Goal: Task Accomplishment & Management: Complete application form

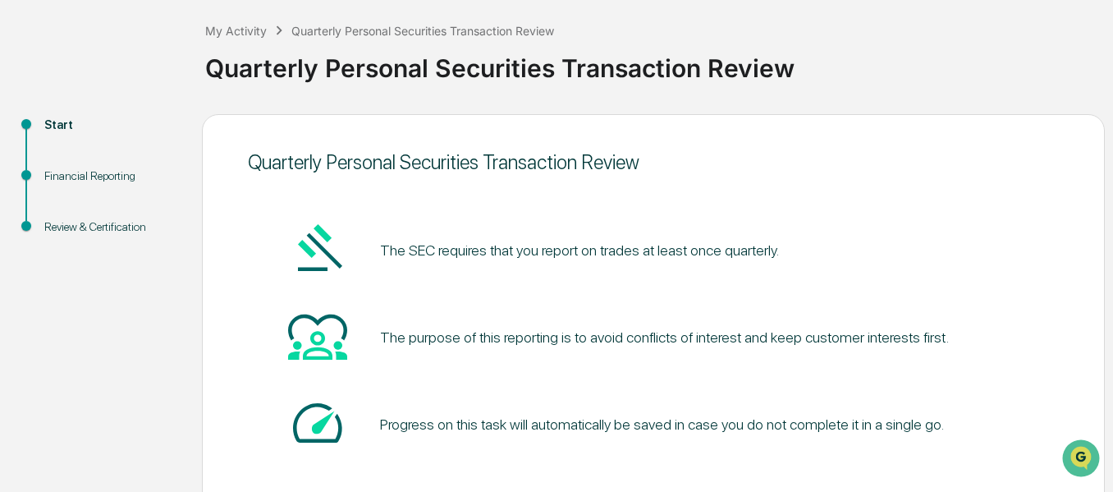
scroll to position [170, 0]
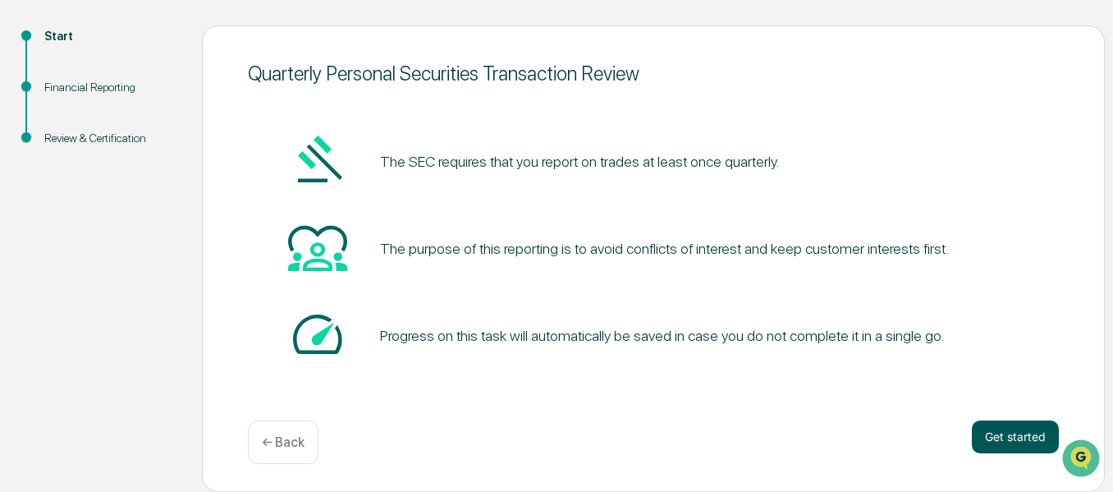
click at [1005, 433] on button "Get started" at bounding box center [1015, 436] width 87 height 33
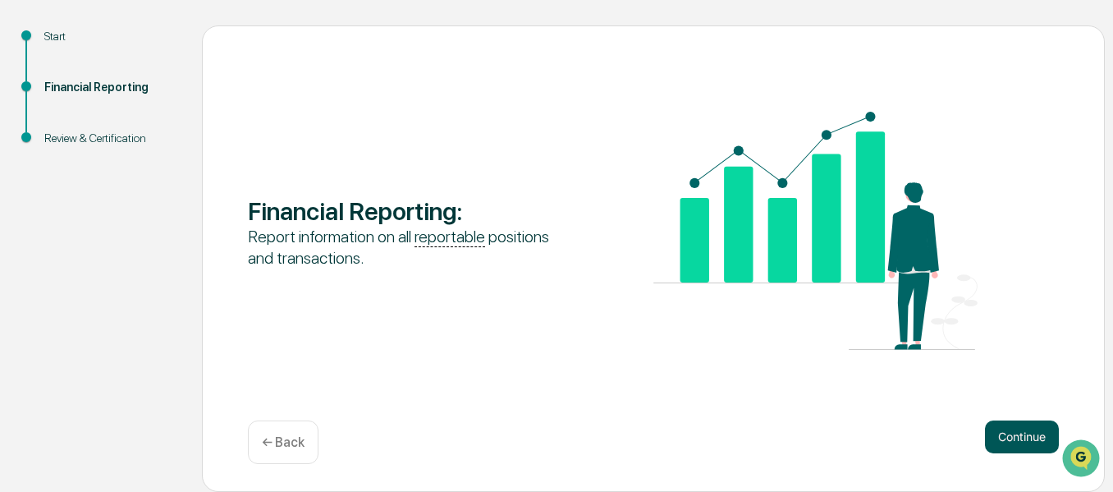
click at [1006, 429] on button "Continue" at bounding box center [1022, 436] width 74 height 33
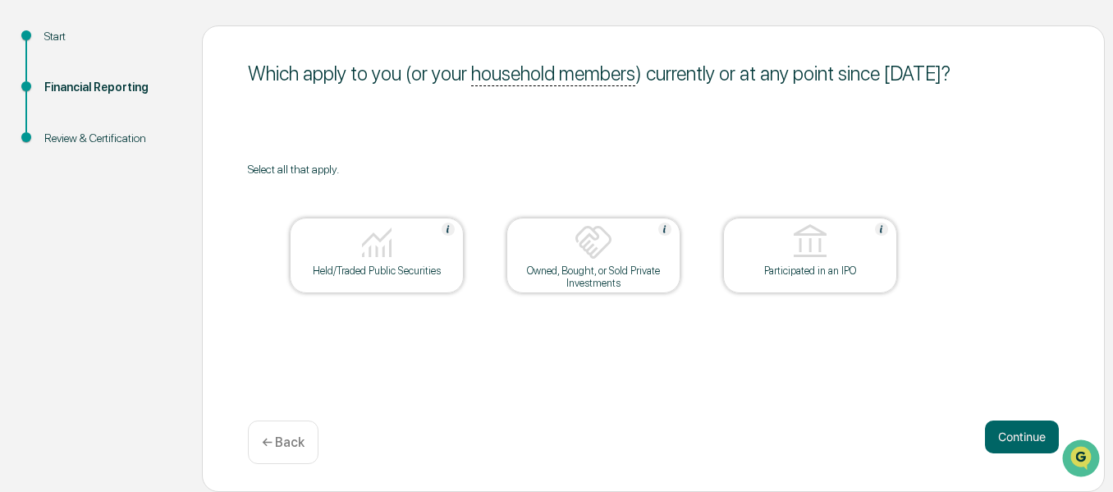
click at [390, 263] on div at bounding box center [377, 243] width 164 height 42
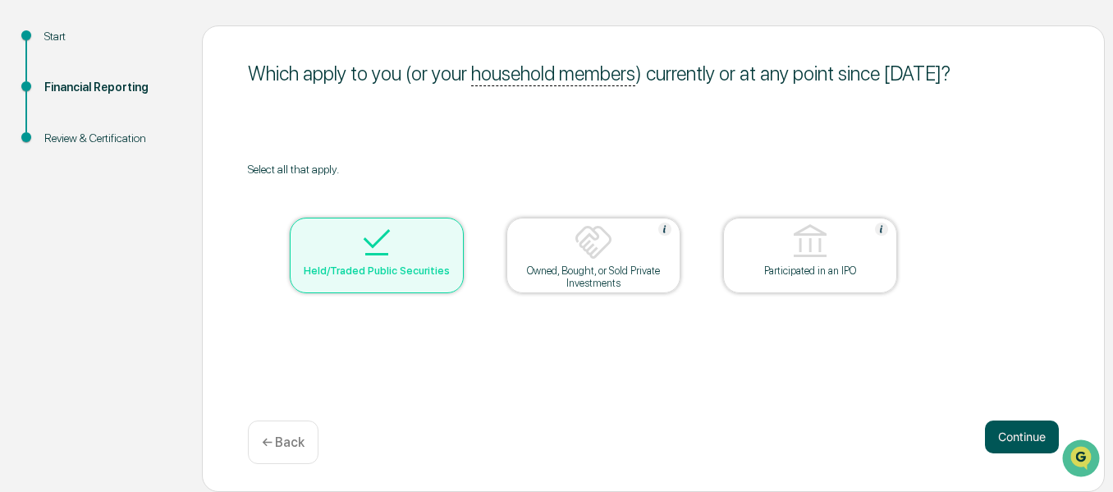
click at [1015, 441] on button "Continue" at bounding box center [1022, 436] width 74 height 33
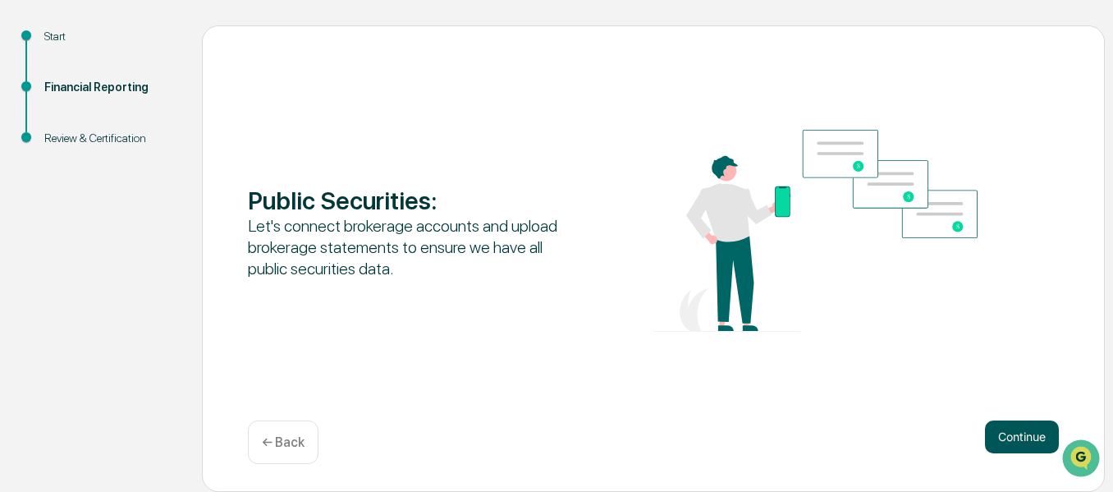
click at [1015, 431] on button "Continue" at bounding box center [1022, 436] width 74 height 33
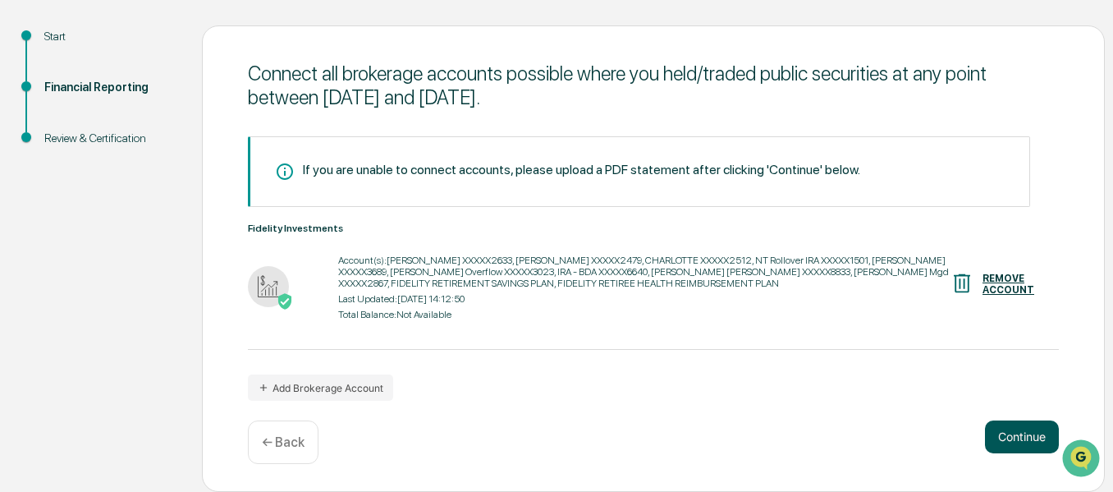
click at [1011, 435] on button "Continue" at bounding box center [1022, 436] width 74 height 33
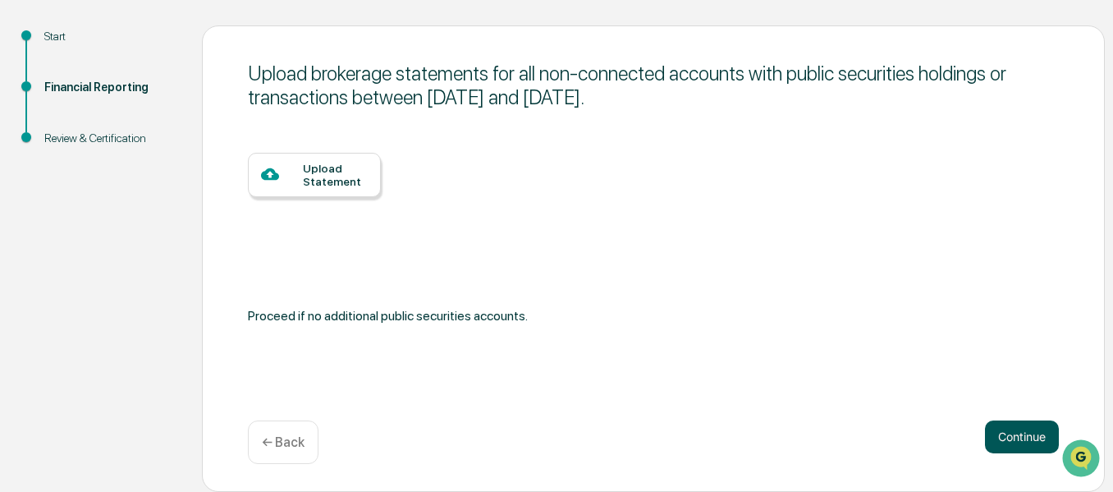
click at [1029, 434] on button "Continue" at bounding box center [1022, 436] width 74 height 33
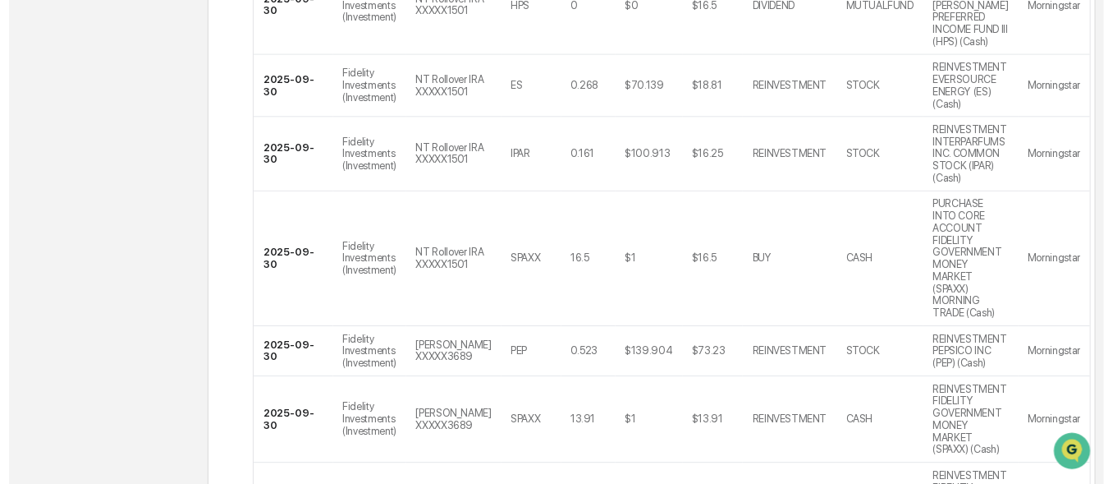
scroll to position [824, 0]
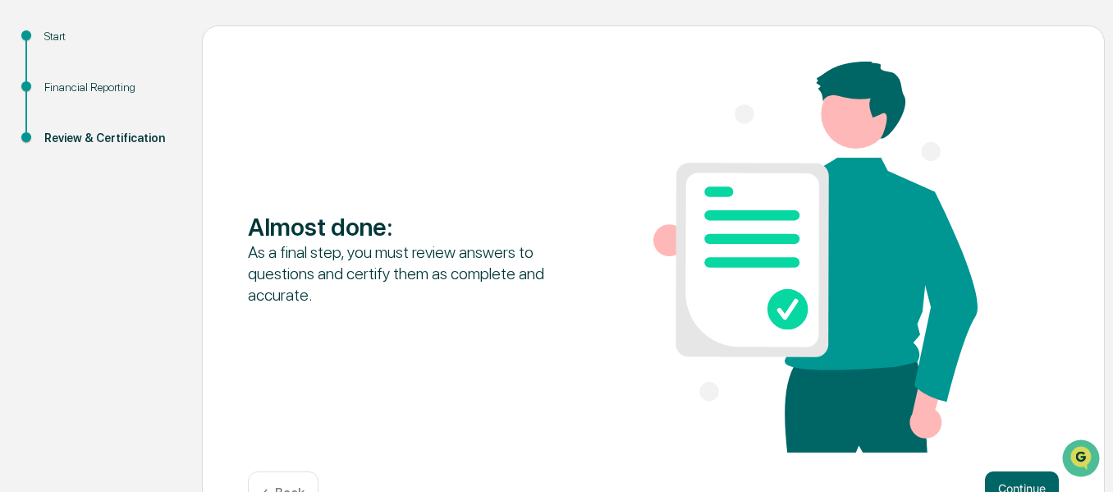
scroll to position [221, 0]
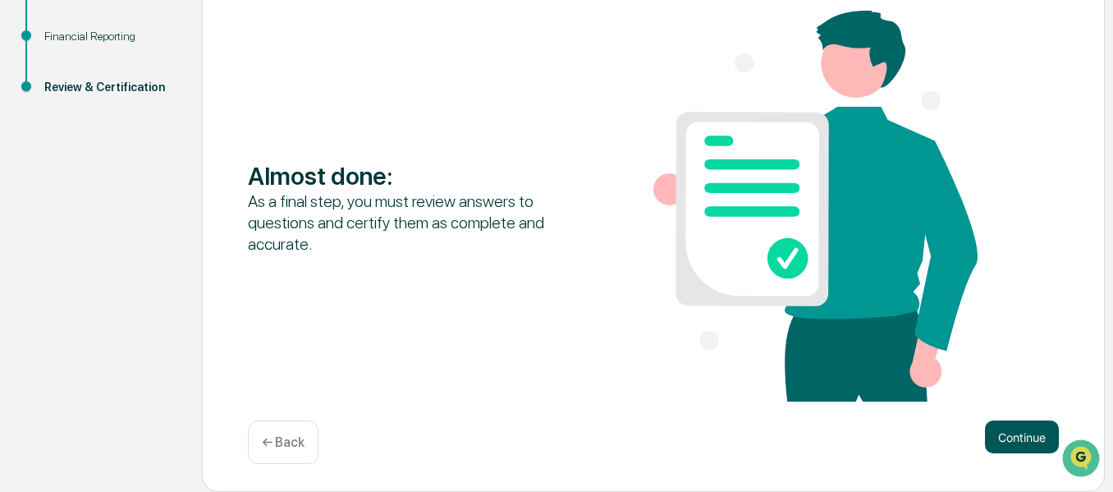
click at [1009, 436] on button "Continue" at bounding box center [1022, 436] width 74 height 33
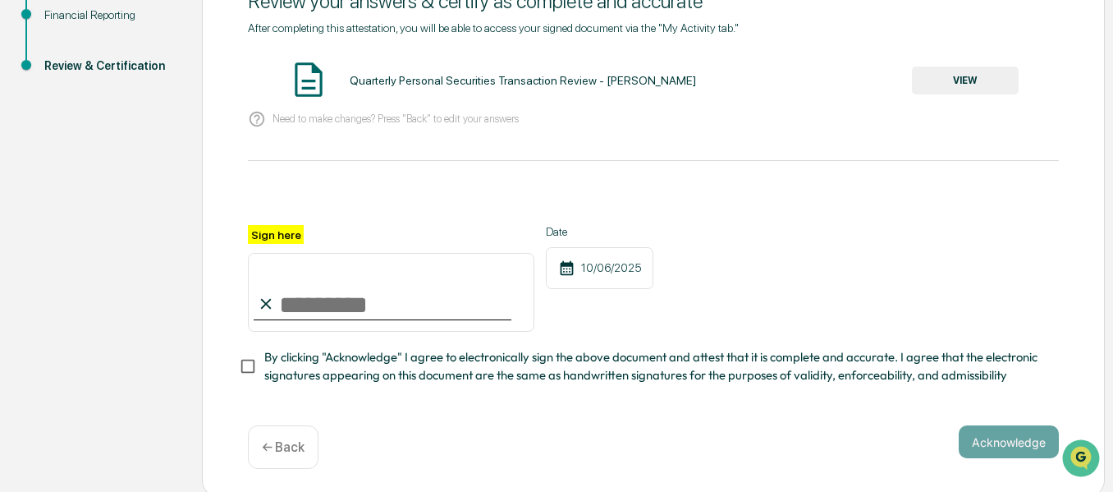
scroll to position [252, 0]
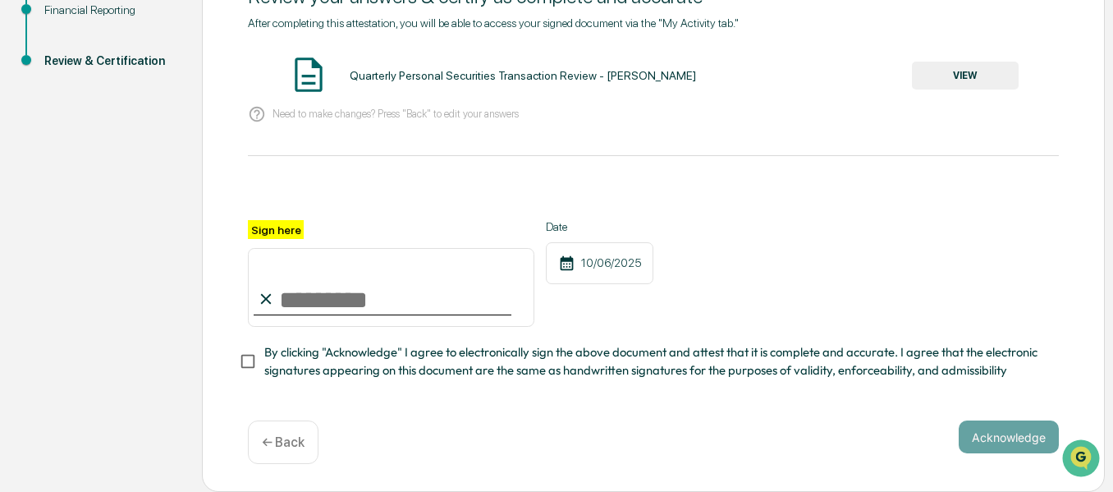
click at [360, 305] on input "Sign here" at bounding box center [391, 287] width 287 height 79
type input "**********"
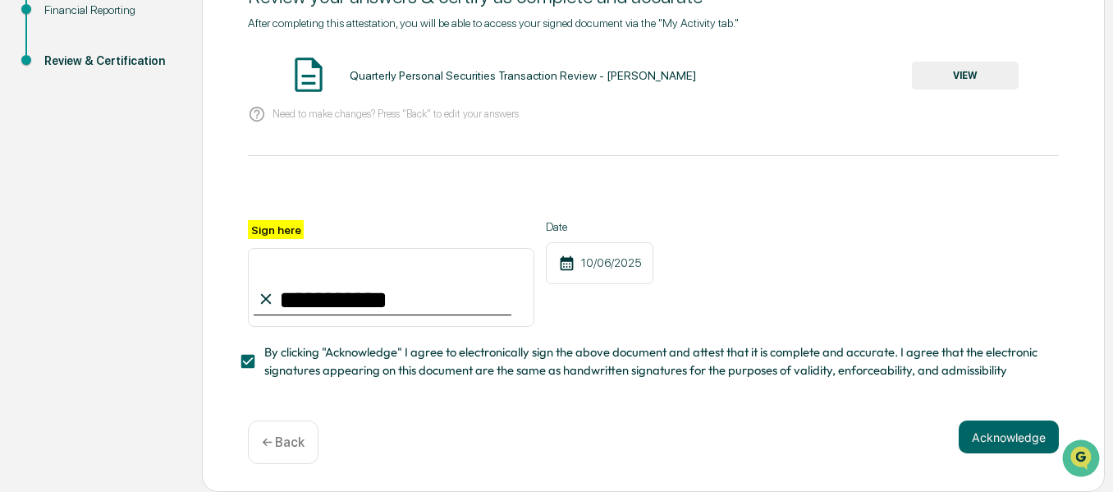
click at [959, 74] on button "VIEW" at bounding box center [965, 76] width 107 height 28
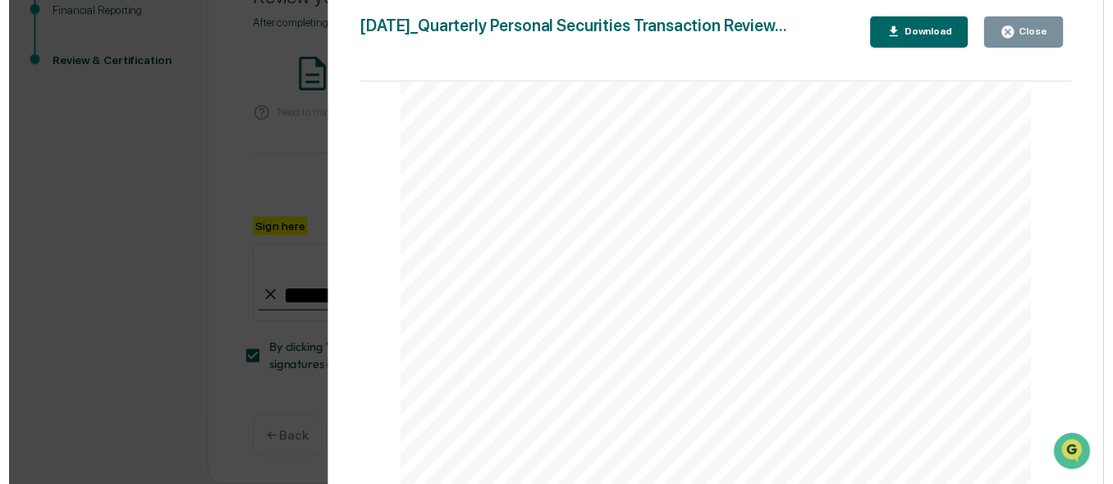
scroll to position [5336, 0]
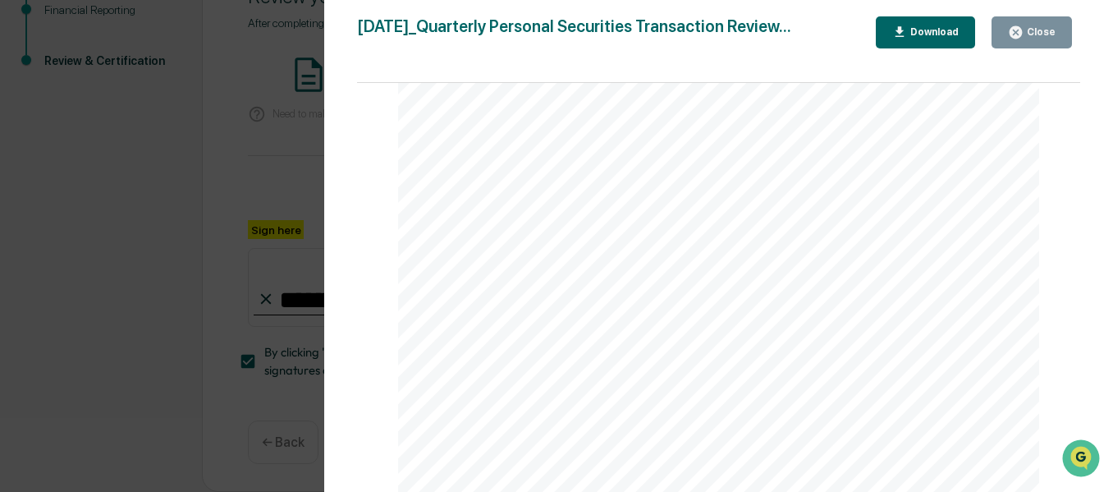
click at [919, 41] on button "Download" at bounding box center [926, 32] width 100 height 32
click at [178, 133] on div "Version History [DATE] 01:09 PM [PERSON_NAME] [DATE]_Quarterly Personal Securit…" at bounding box center [556, 246] width 1113 height 492
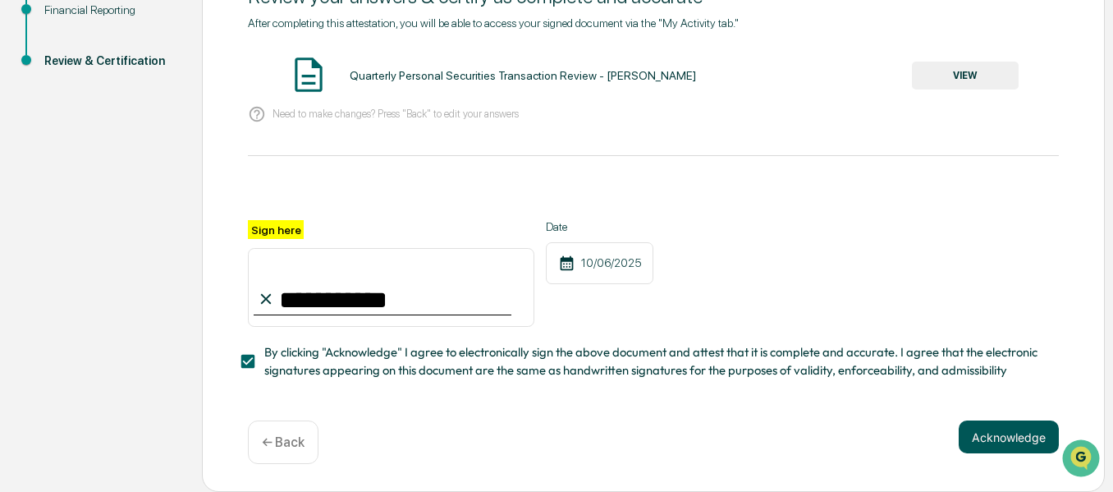
click at [1015, 433] on button "Acknowledge" at bounding box center [1009, 436] width 100 height 33
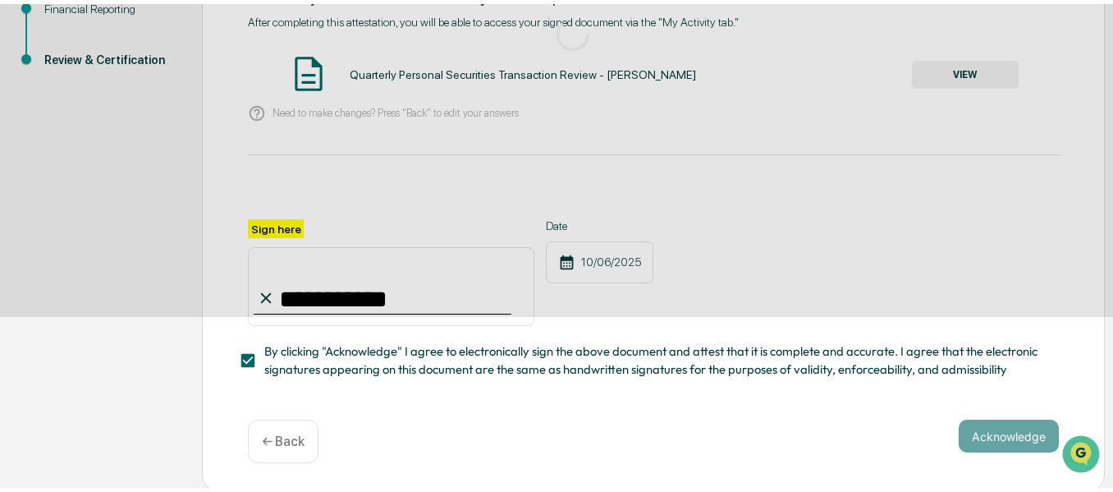
scroll to position [170, 0]
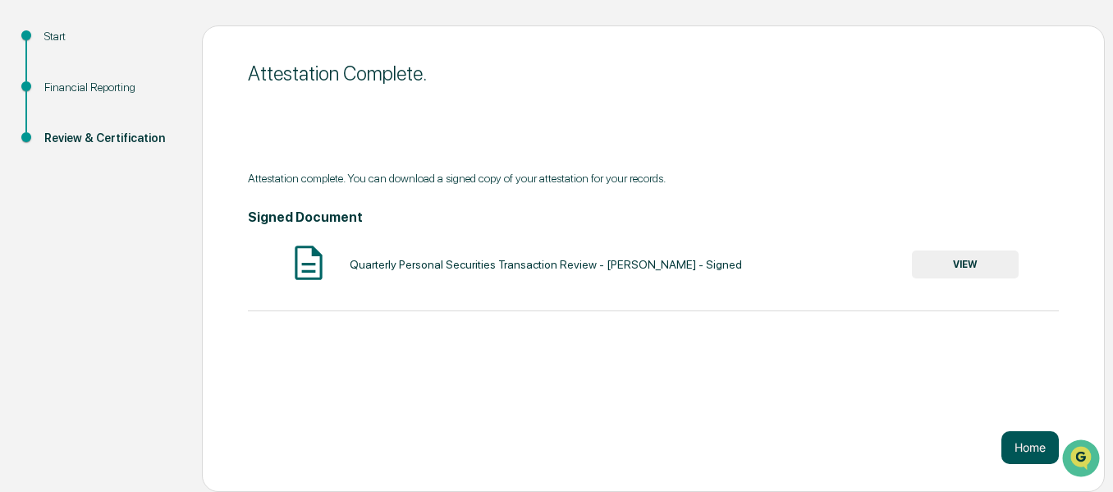
click at [1020, 451] on button "Home" at bounding box center [1030, 447] width 57 height 33
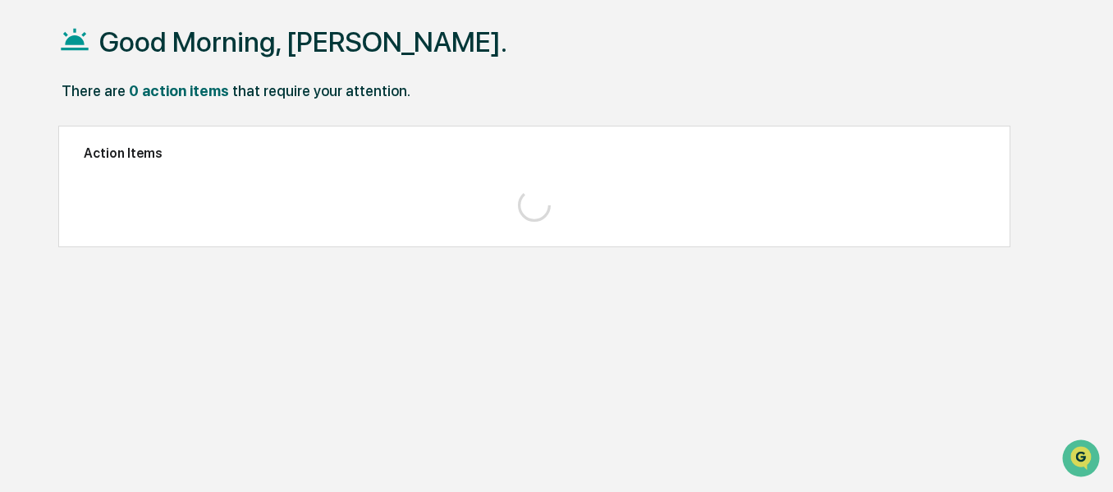
scroll to position [78, 0]
